Goal: Find specific page/section: Find specific page/section

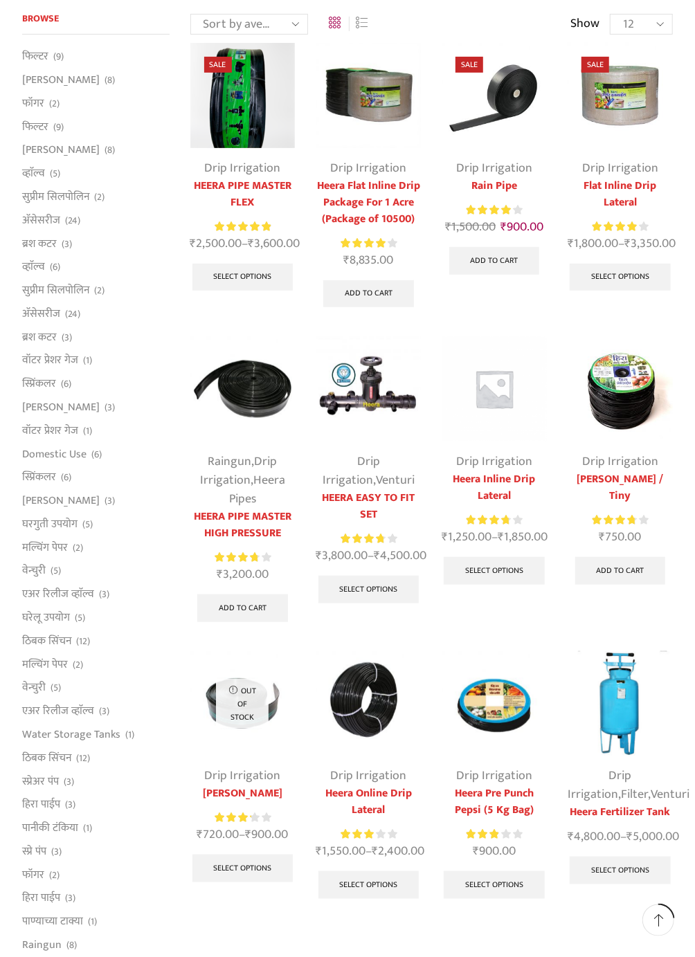
scroll to position [148, 0]
click at [386, 493] on link "HEERA EASY TO FIT SET" at bounding box center [368, 507] width 105 height 33
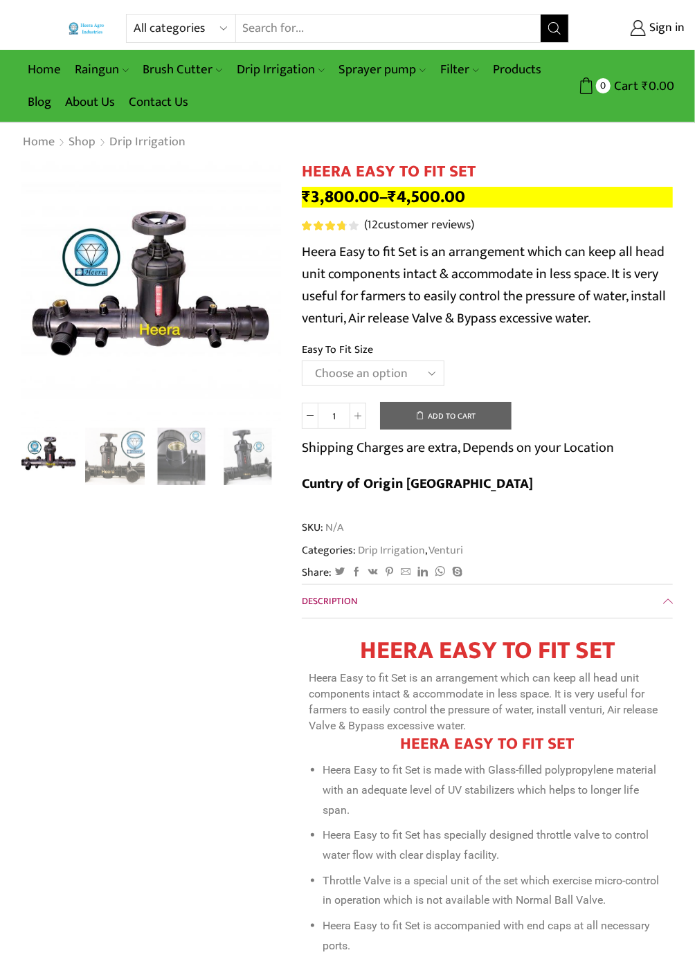
click at [161, 108] on link "Contact Us" at bounding box center [158, 102] width 73 height 33
